Goal: Find specific page/section: Find specific page/section

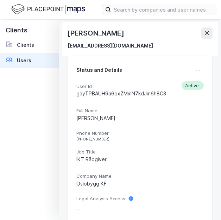
click at [48, 6] on img at bounding box center [48, 9] width 74 height 12
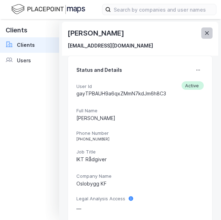
click at [206, 32] on icon at bounding box center [207, 33] width 6 height 6
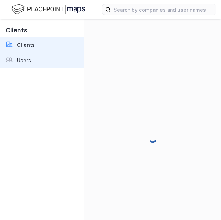
click at [45, 61] on link "Users" at bounding box center [42, 61] width 84 height 16
